Goal: Information Seeking & Learning: Learn about a topic

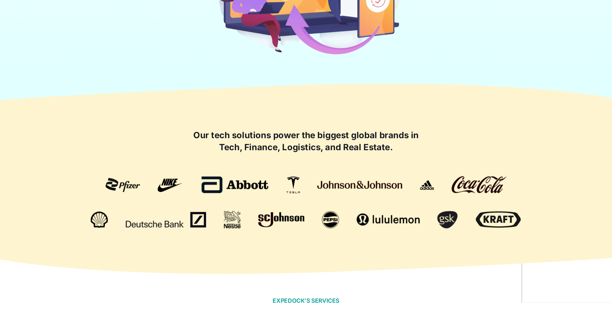
scroll to position [324, 0]
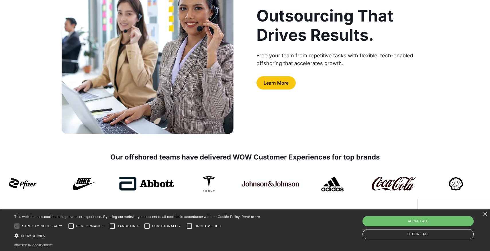
scroll to position [102, 0]
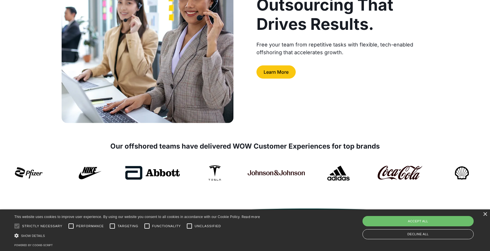
click at [382, 75] on div "Learn More" at bounding box center [342, 71] width 172 height 13
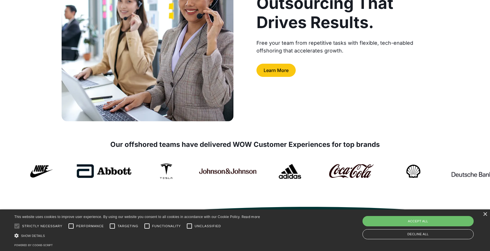
scroll to position [105, 0]
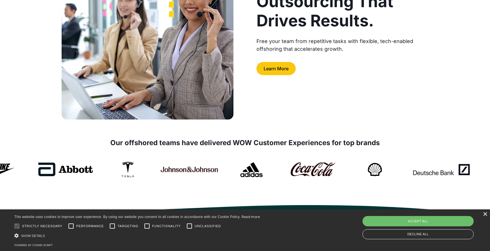
click at [482, 215] on div "×" at bounding box center [484, 214] width 4 height 4
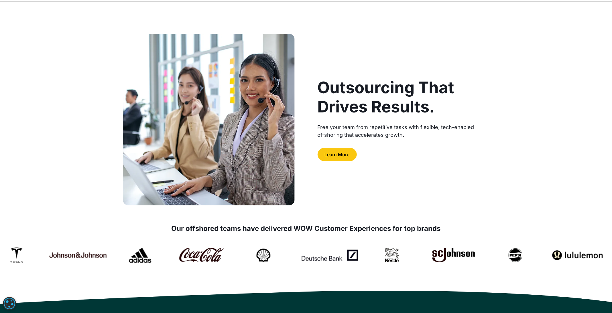
scroll to position [0, 0]
